Goal: Unclear

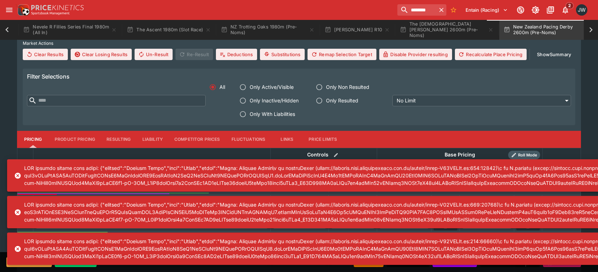
scroll to position [272, 0]
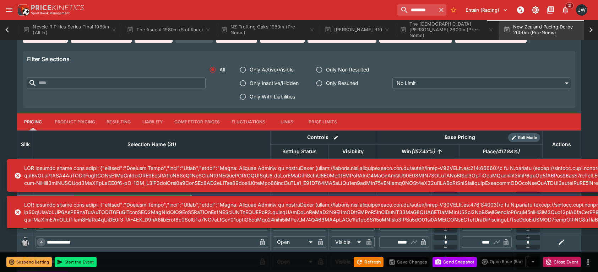
click at [169, 7] on div "******* Entain (Racing) 2 JW" at bounding box center [303, 10] width 574 height 16
